Goal: Contribute content

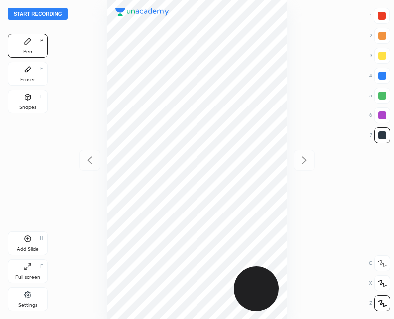
scroll to position [319, 234]
click at [31, 16] on button "Start recording" at bounding box center [38, 14] width 60 height 12
click at [24, 243] on div "Add Slide H" at bounding box center [28, 244] width 40 height 24
click at [91, 150] on div at bounding box center [89, 160] width 21 height 21
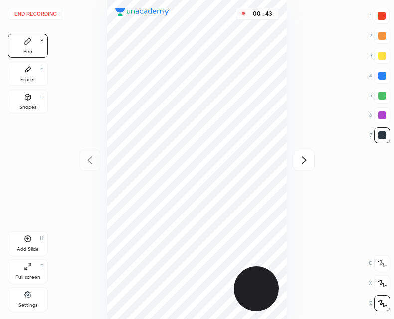
click at [305, 163] on icon at bounding box center [304, 160] width 12 height 12
click at [84, 158] on icon at bounding box center [90, 160] width 12 height 12
click at [297, 160] on div at bounding box center [303, 160] width 21 height 21
click at [86, 164] on icon at bounding box center [90, 160] width 12 height 12
click at [18, 235] on div "Add Slide H" at bounding box center [28, 244] width 40 height 24
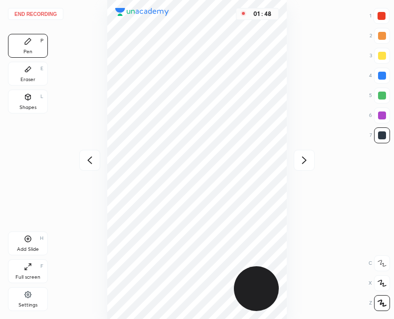
click at [42, 9] on button "End recording" at bounding box center [35, 14] width 55 height 12
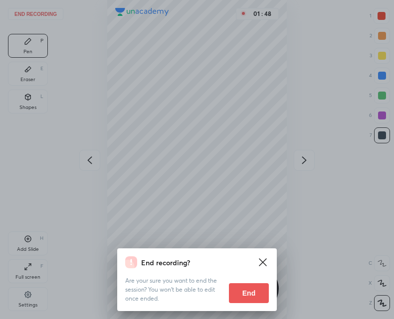
click at [244, 290] on button "End" at bounding box center [249, 294] width 40 height 20
